Goal: Transaction & Acquisition: Purchase product/service

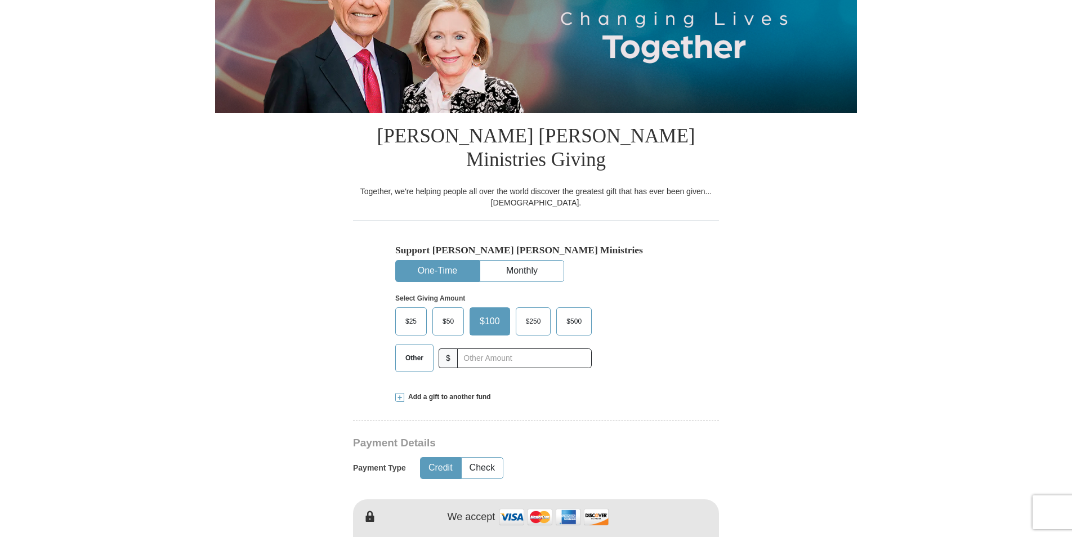
scroll to position [225, 0]
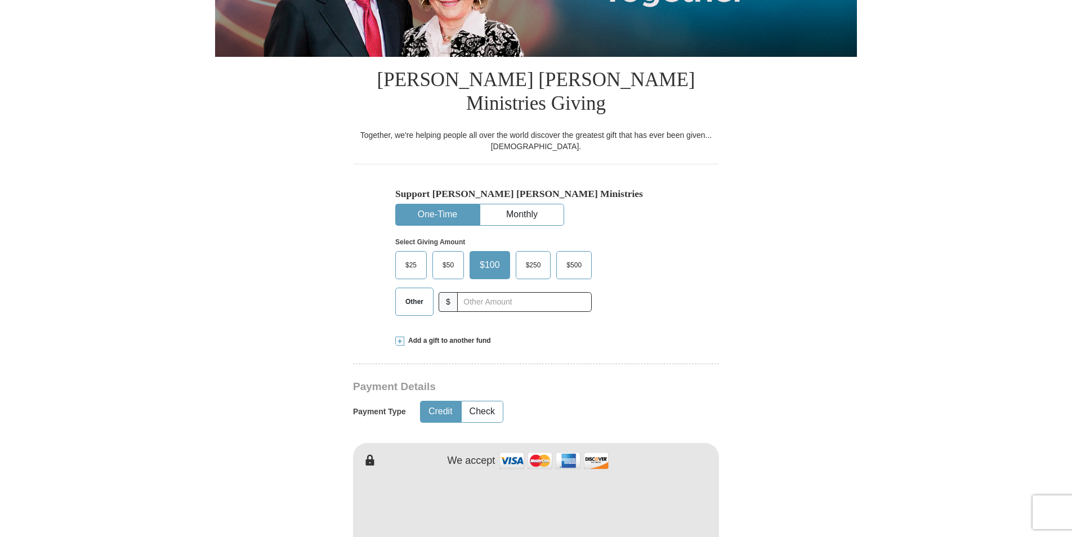
click at [401, 337] on span at bounding box center [399, 341] width 9 height 9
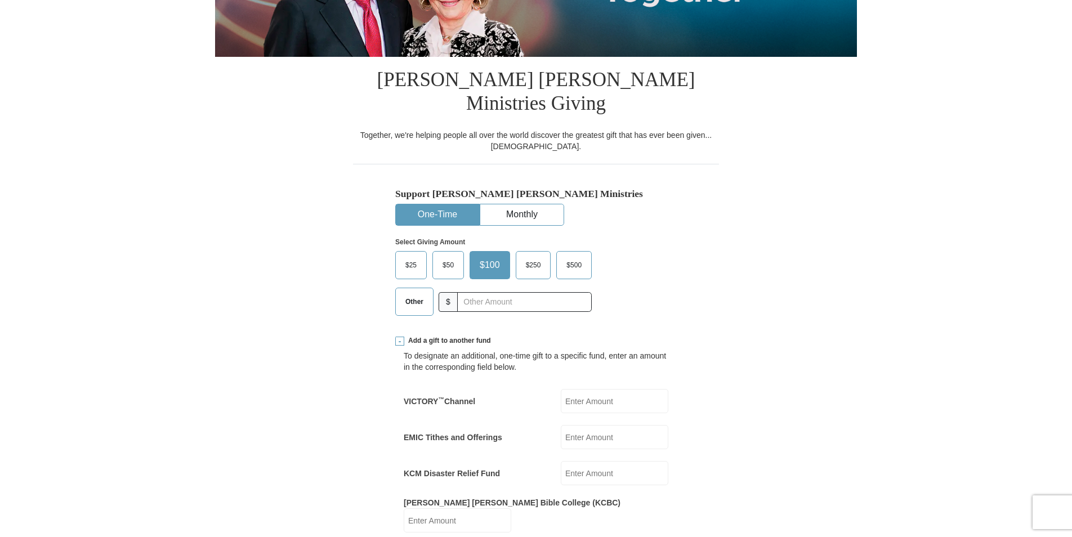
scroll to position [281, 0]
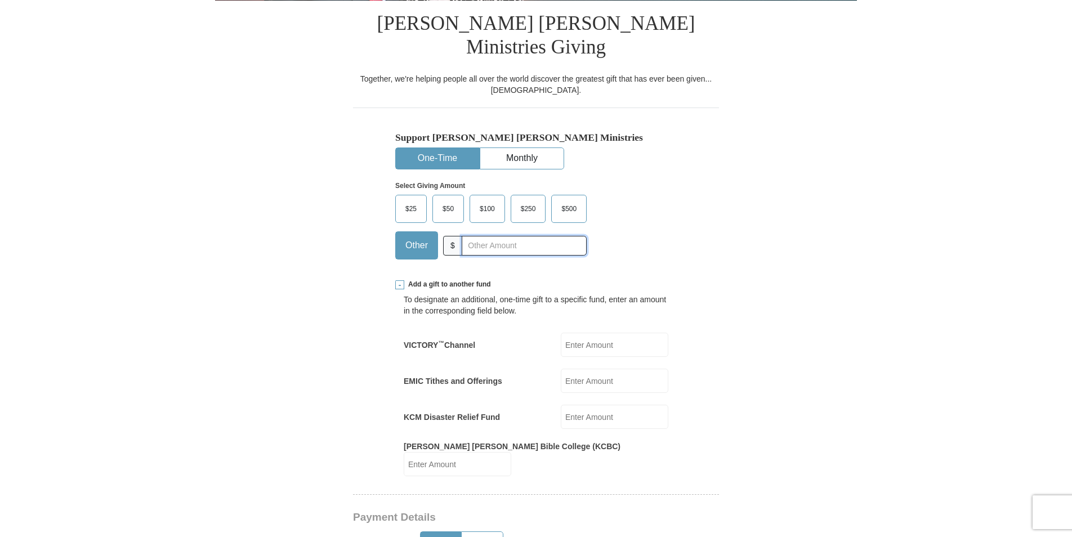
click at [469, 236] on input "text" at bounding box center [523, 246] width 125 height 20
type input "30.00"
type input "[PERSON_NAME]"
type input "Menou"
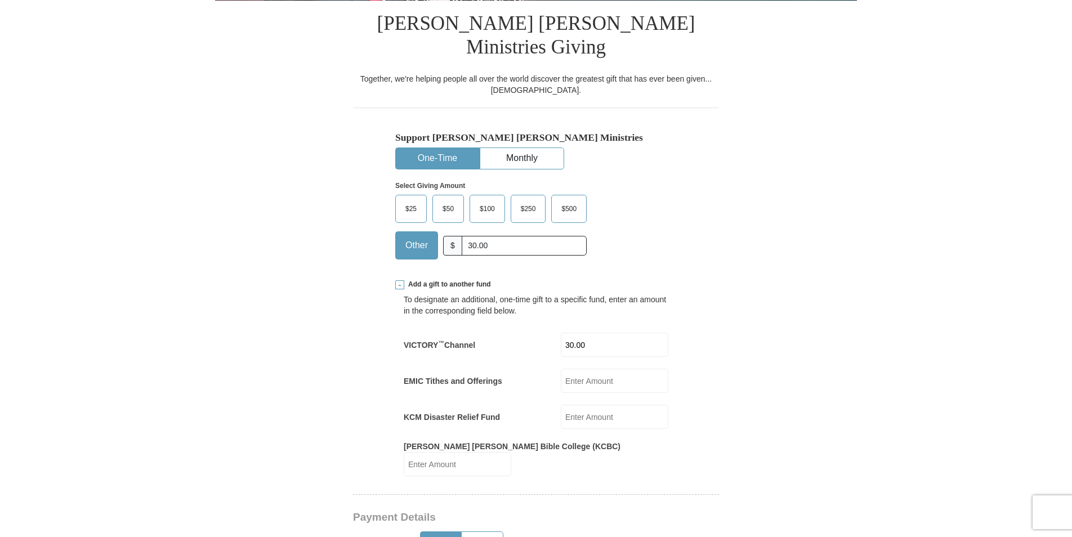
type input "[EMAIL_ADDRESS][DOMAIN_NAME]"
type input "[STREET_ADDRESS]"
type input "Apt F102"
type input "Meridian"
select select "ID"
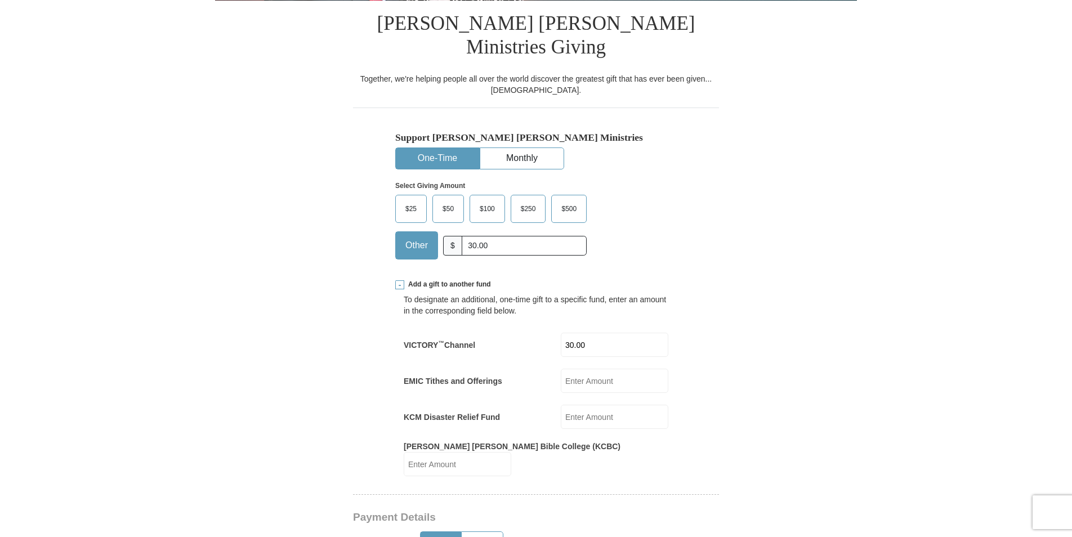
type input "83642"
type input "7143369774"
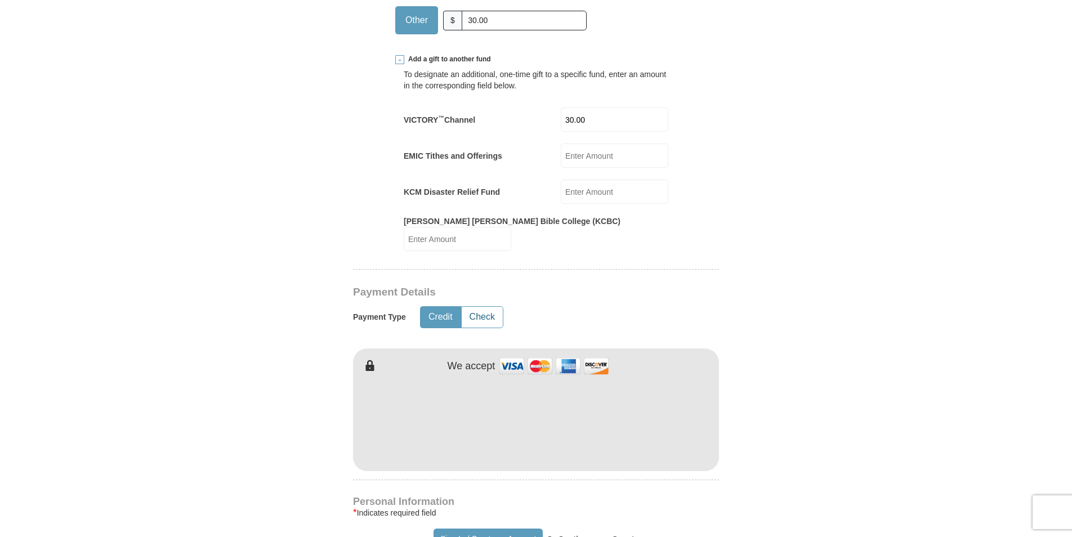
click at [479, 307] on button "Check" at bounding box center [481, 317] width 41 height 21
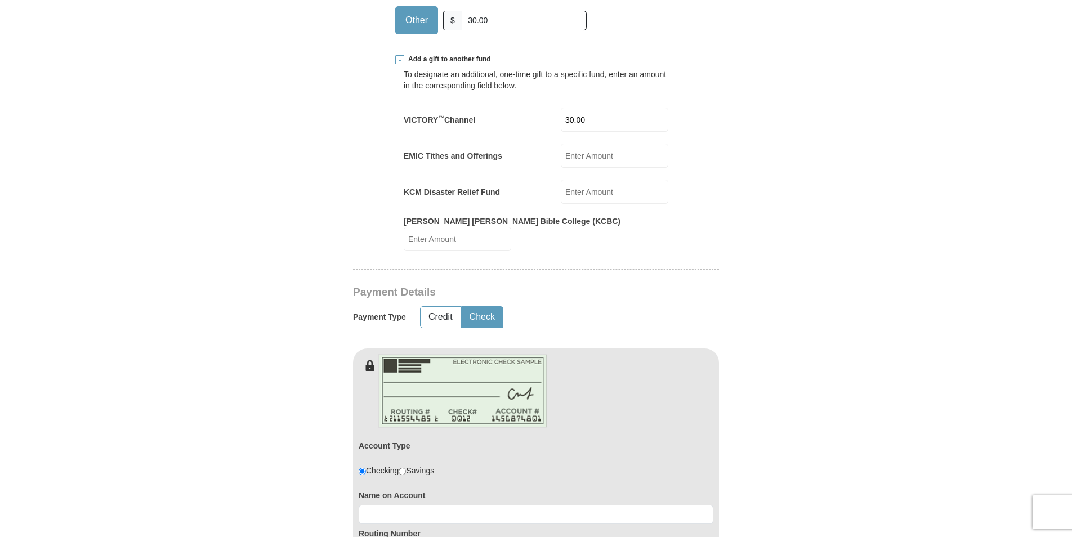
drag, startPoint x: 479, startPoint y: 283, endPoint x: 714, endPoint y: 239, distance: 238.9
click at [479, 307] on button "Check" at bounding box center [481, 317] width 41 height 21
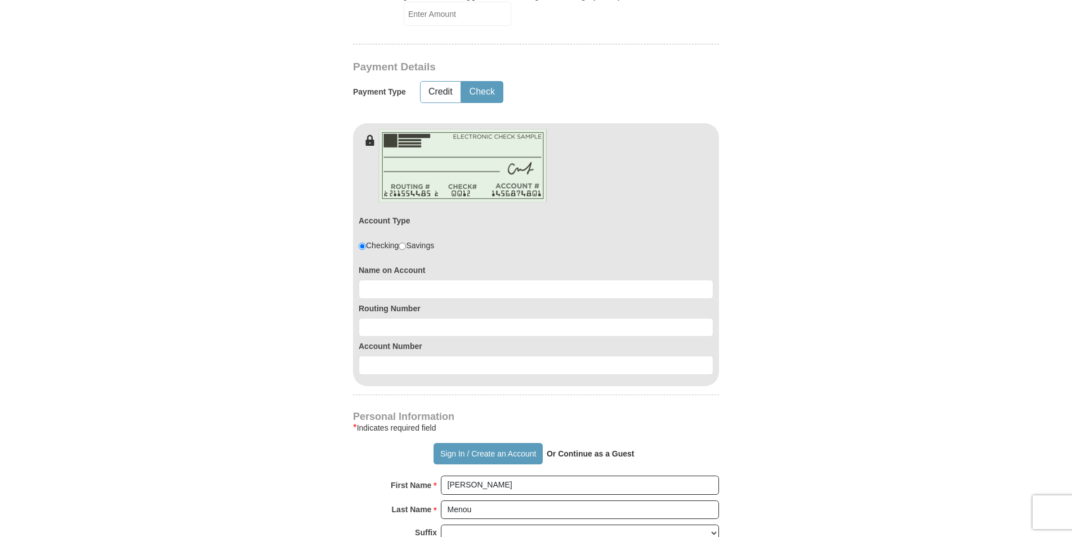
type button "Check"
click at [385, 280] on input at bounding box center [535, 289] width 355 height 19
type input "[PERSON_NAME]"
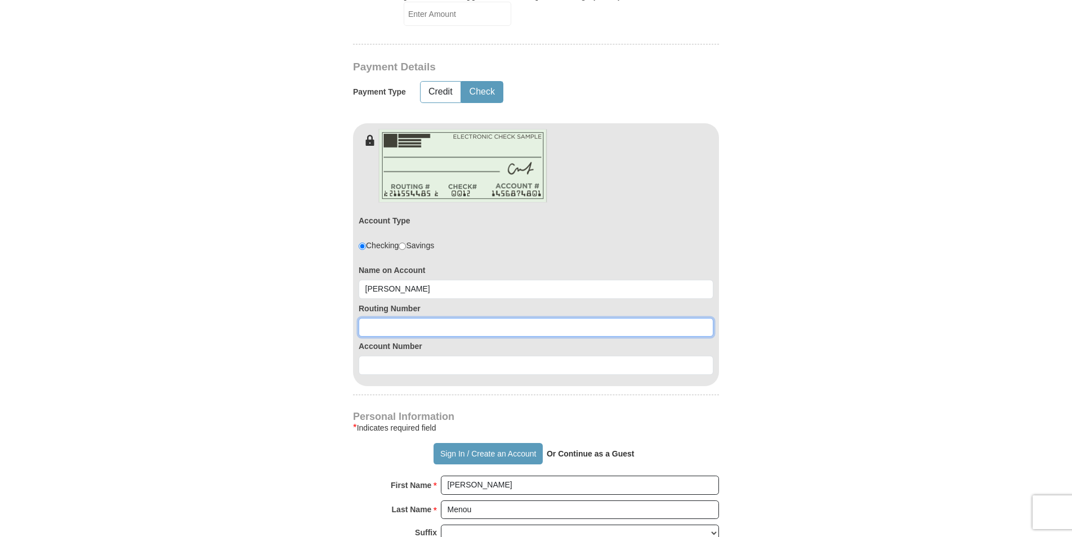
click at [371, 318] on input at bounding box center [535, 327] width 355 height 19
type input "7"
type input "324173626"
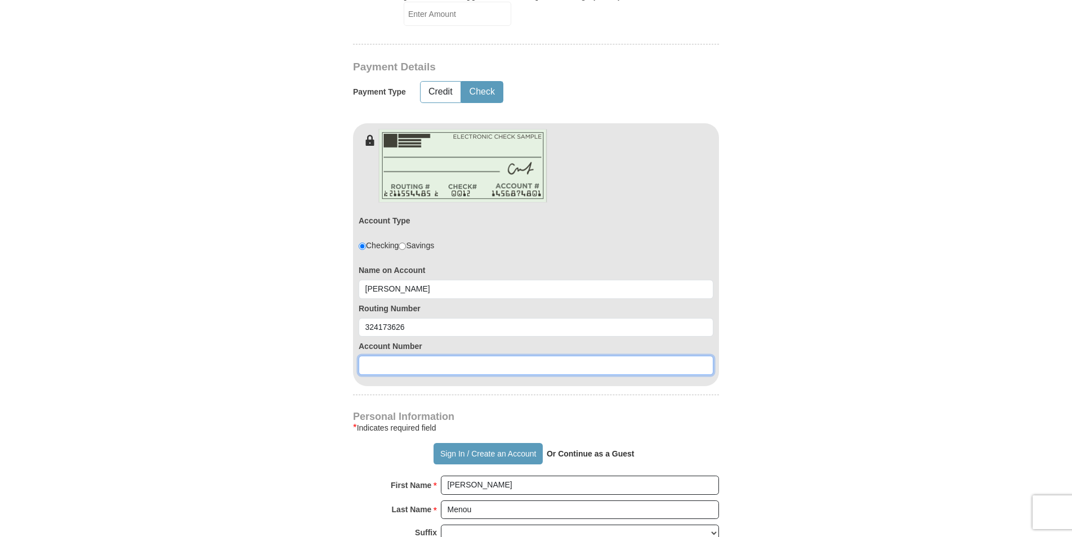
click at [379, 356] on input at bounding box center [535, 365] width 355 height 19
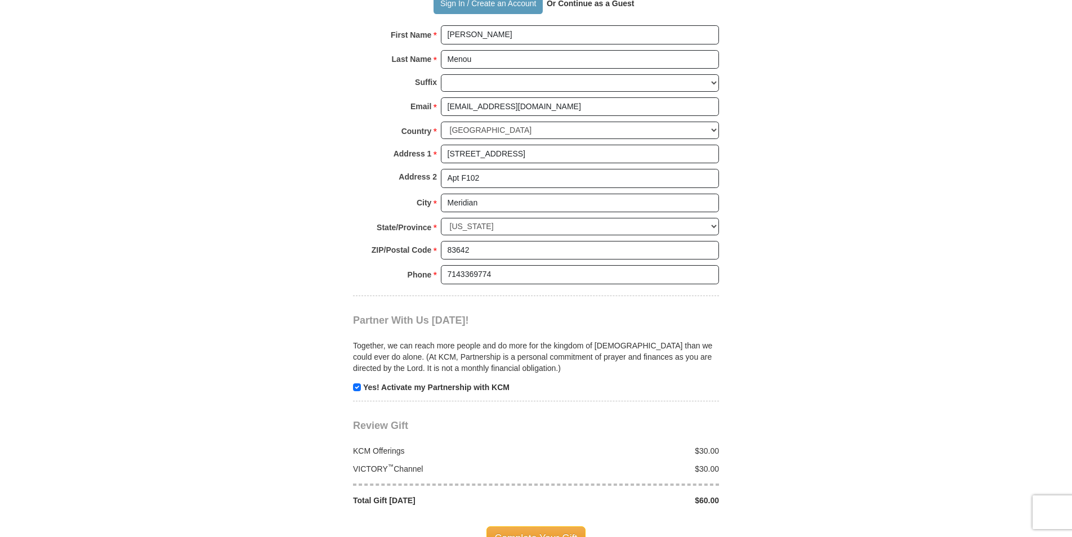
scroll to position [1238, 0]
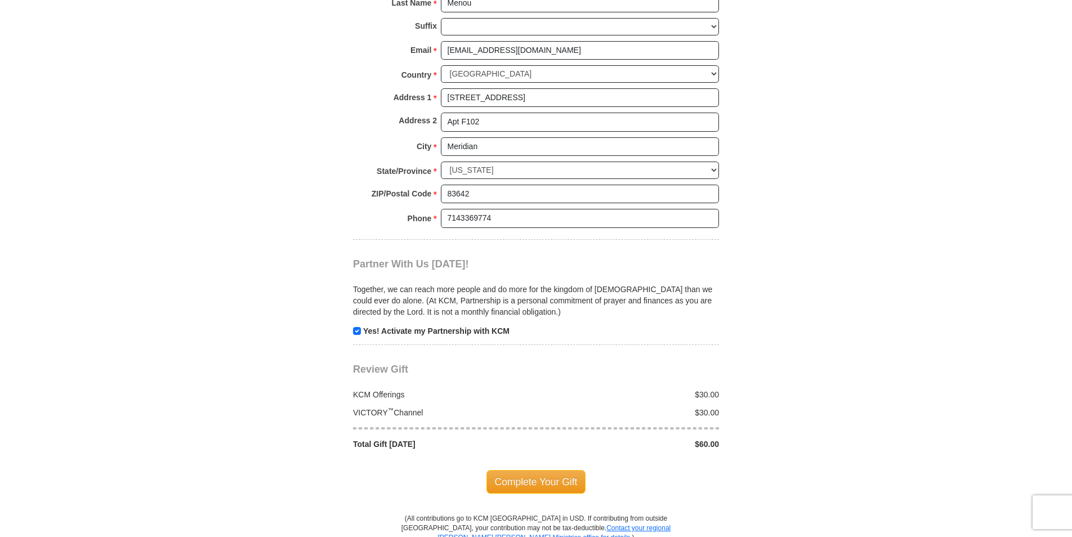
type input "726099919"
click at [353, 327] on input "checkbox" at bounding box center [357, 331] width 8 height 8
checkbox input "false"
click at [540, 470] on span "Complete Your Gift" at bounding box center [536, 482] width 100 height 24
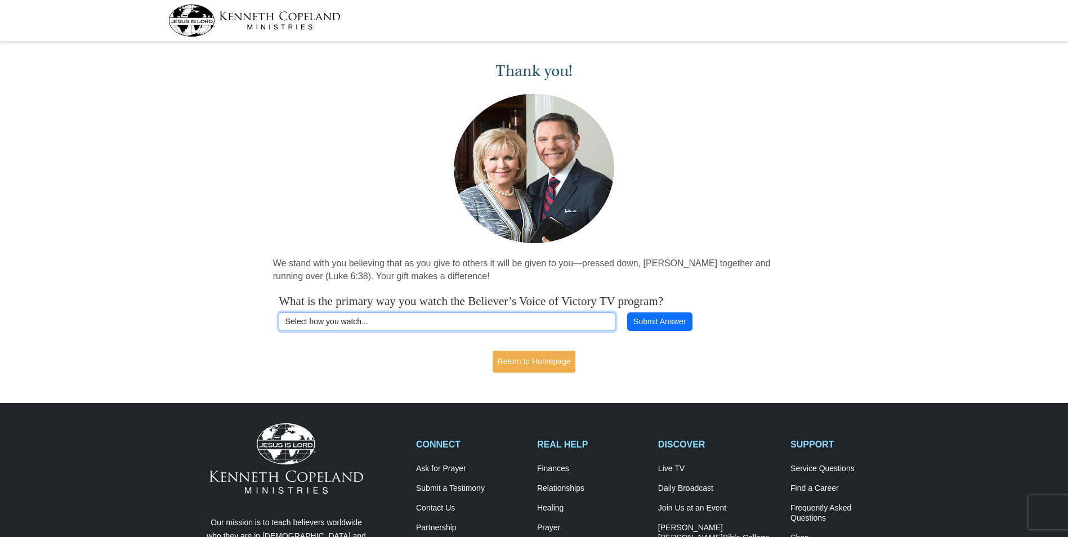
click at [389, 320] on select "Select how you watch... Daystar Morning Daystar Evening KCM.org GoVictory.com V…" at bounding box center [447, 321] width 336 height 19
select select "ROKU"
click at [279, 312] on select "Select how you watch... Daystar Morning Daystar Evening KCM.org GoVictory.com V…" at bounding box center [447, 321] width 336 height 19
click at [378, 319] on select "Select how you watch... Daystar Morning Daystar Evening KCM.org GoVictory.com V…" at bounding box center [447, 321] width 336 height 19
click at [279, 312] on select "Select how you watch... Daystar Morning Daystar Evening KCM.org GoVictory.com V…" at bounding box center [447, 321] width 336 height 19
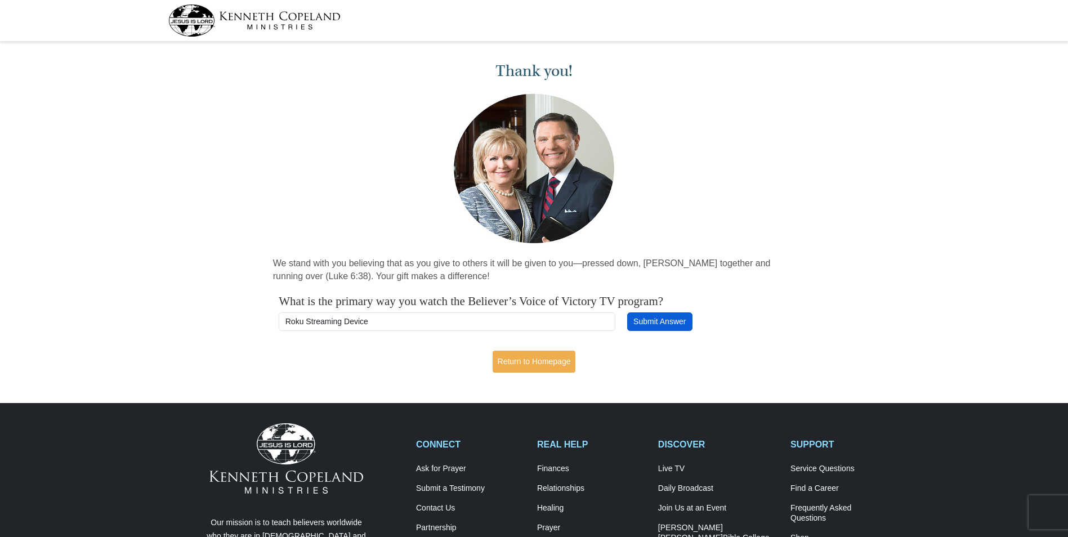
click at [660, 317] on button "Submit Answer" at bounding box center [659, 321] width 65 height 19
